Goal: Obtain resource: Obtain resource

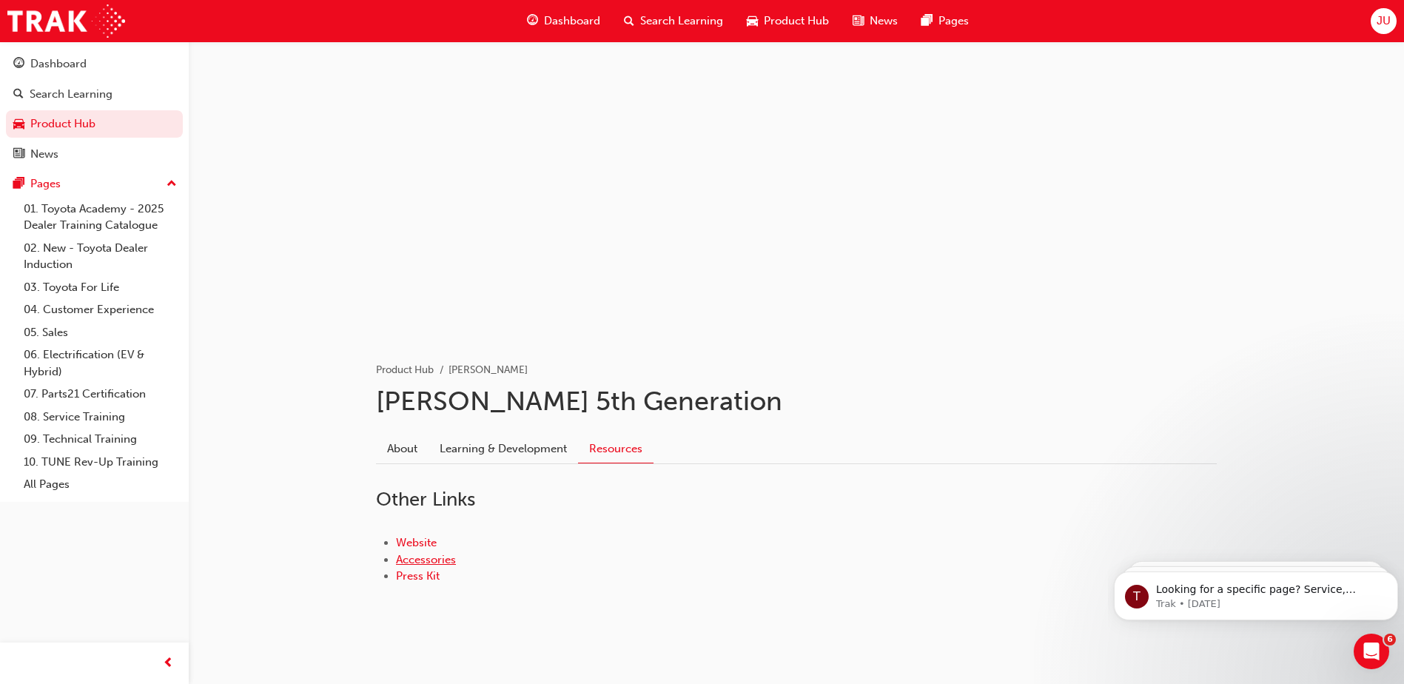
click at [444, 560] on link "Accessories" at bounding box center [426, 559] width 60 height 13
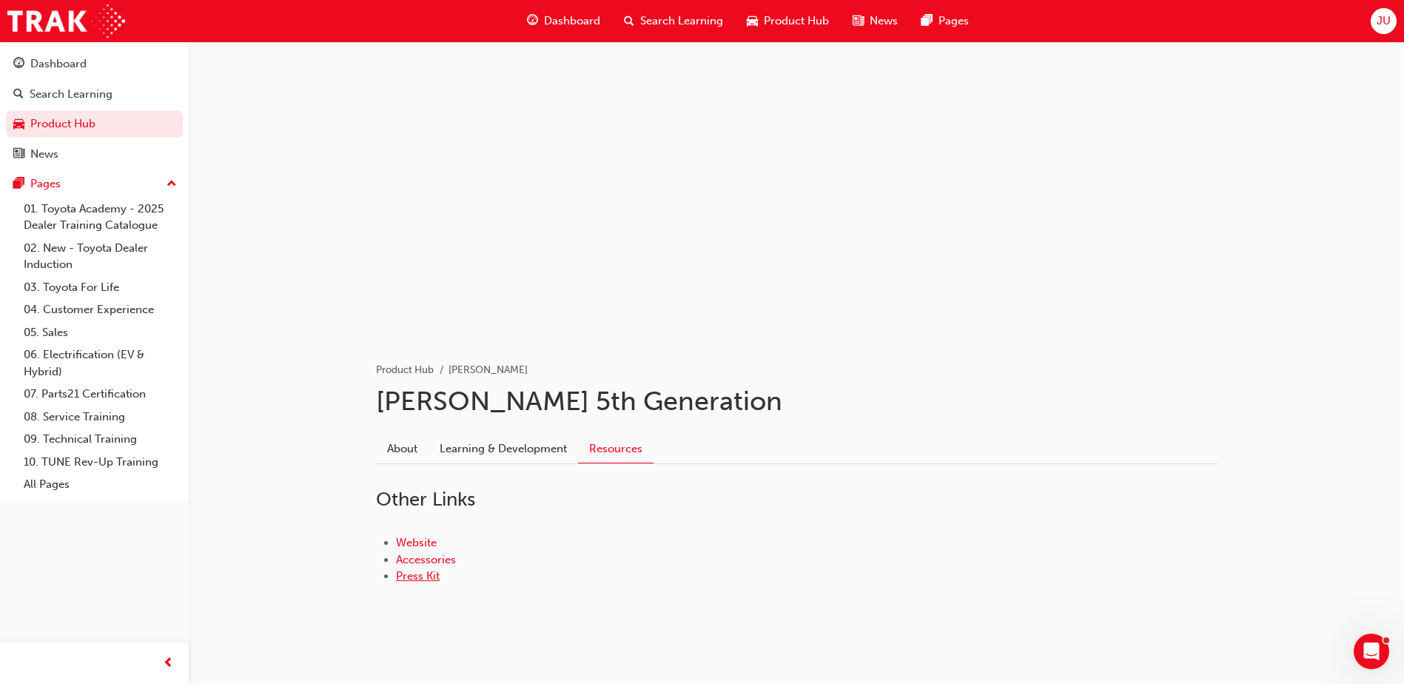
click at [418, 574] on link "Press Kit" at bounding box center [418, 575] width 44 height 13
